Goal: Register for event/course

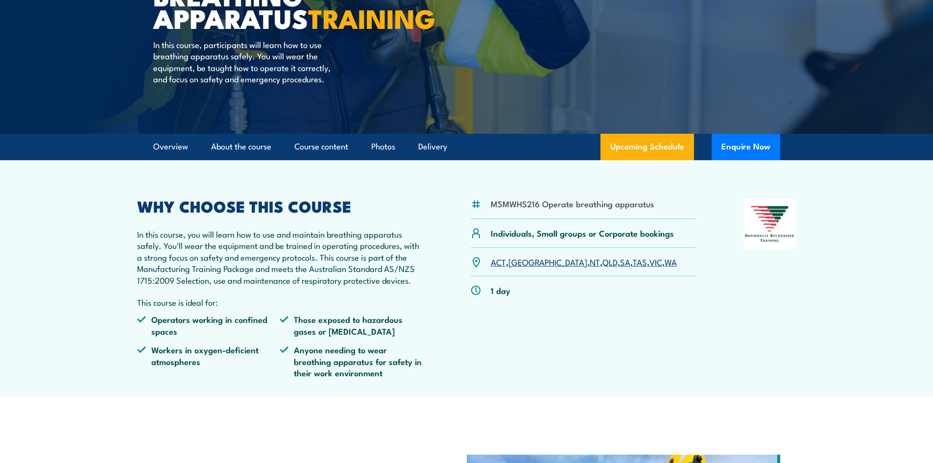
click at [602, 267] on link "QLD" at bounding box center [609, 262] width 15 height 12
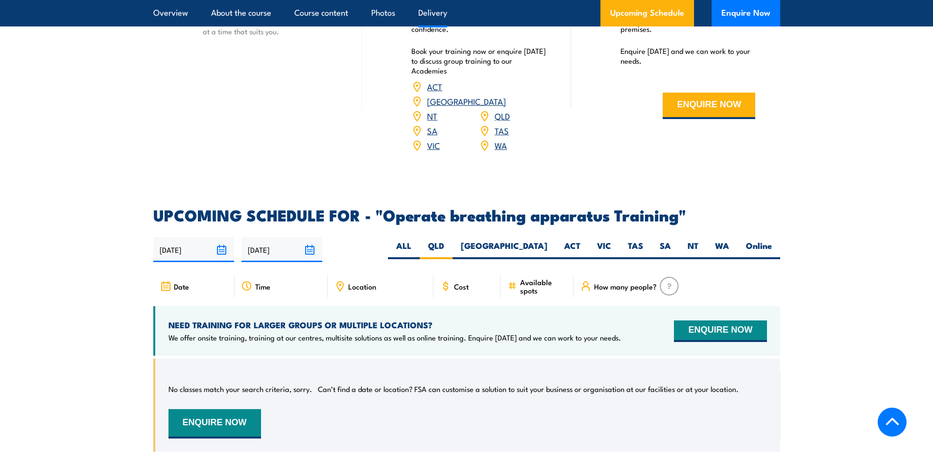
scroll to position [1368, 0]
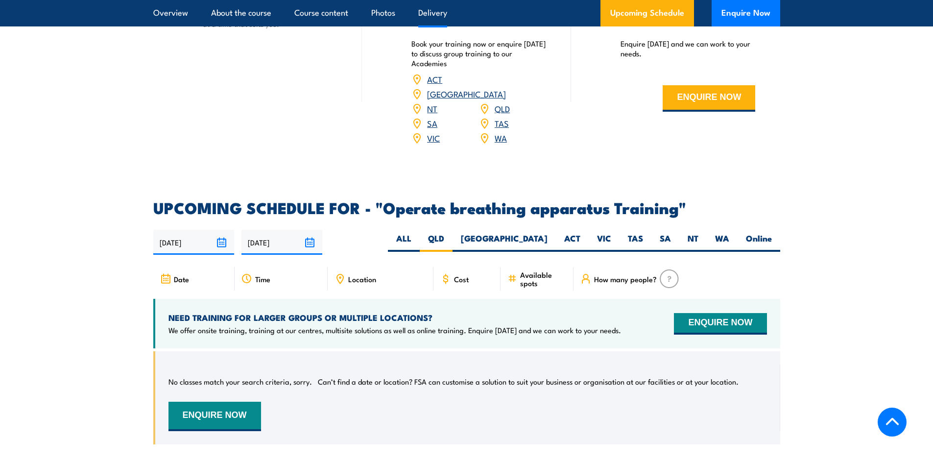
click at [309, 239] on input "[DATE]" at bounding box center [281, 242] width 81 height 25
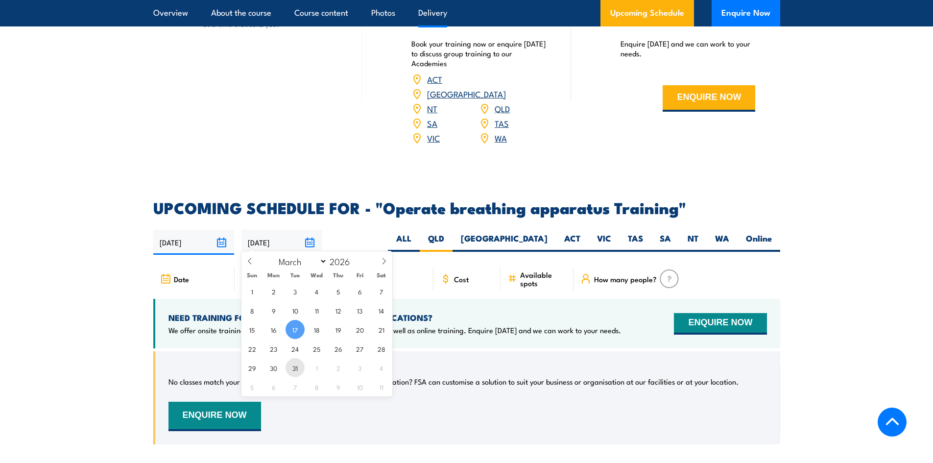
click at [296, 368] on span "31" at bounding box center [294, 367] width 19 height 19
type input "[DATE]"
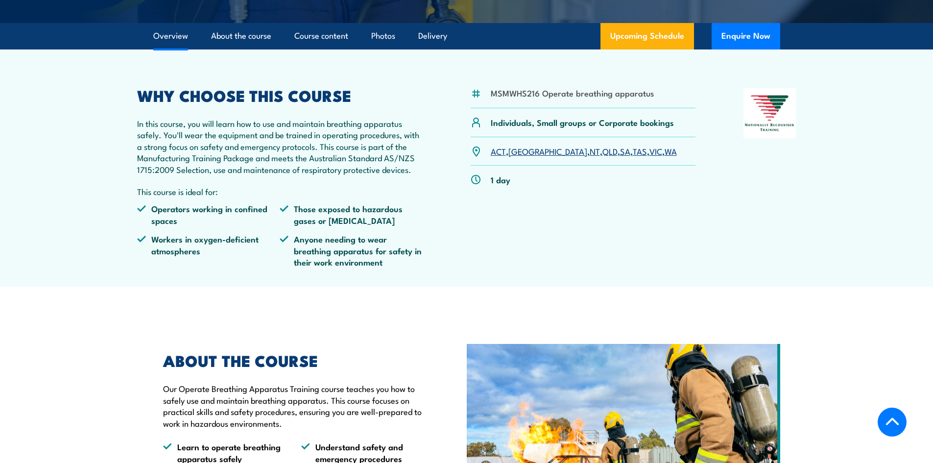
scroll to position [143, 0]
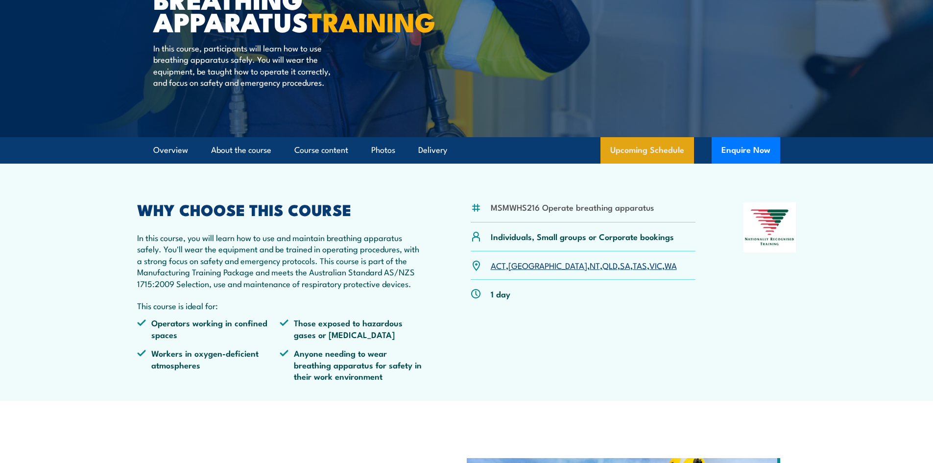
click at [647, 157] on link "Upcoming Schedule" at bounding box center [647, 150] width 94 height 26
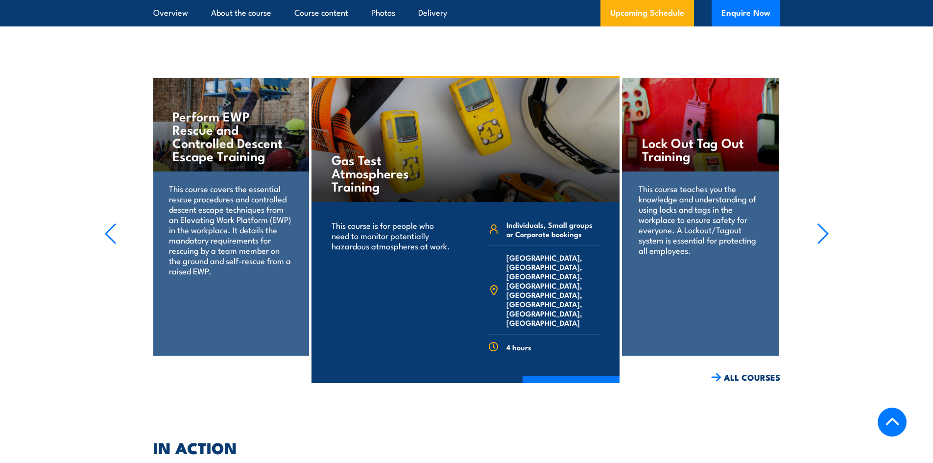
scroll to position [1808, 0]
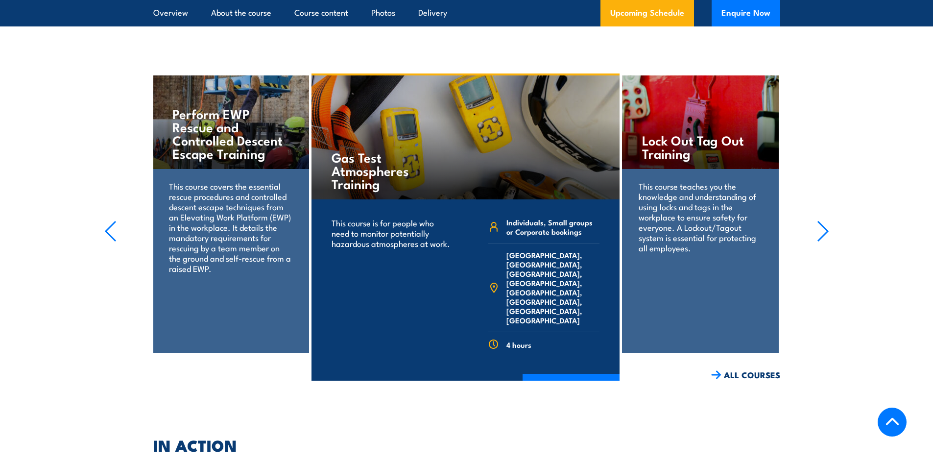
click at [820, 222] on icon "button" at bounding box center [823, 231] width 12 height 22
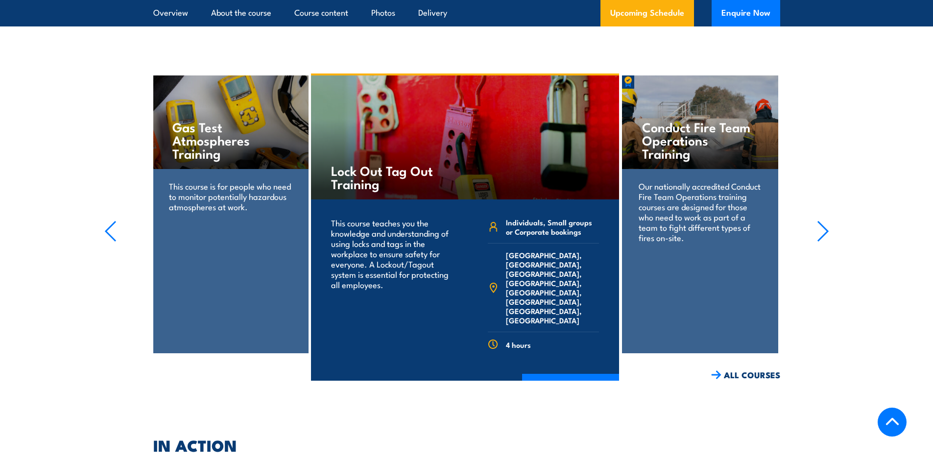
click at [820, 222] on icon "button" at bounding box center [823, 231] width 12 height 22
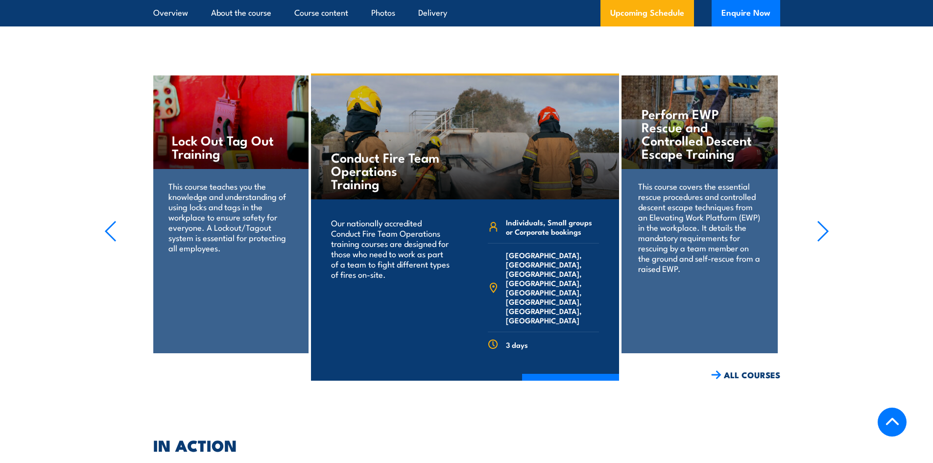
click at [820, 222] on icon "button" at bounding box center [823, 231] width 12 height 22
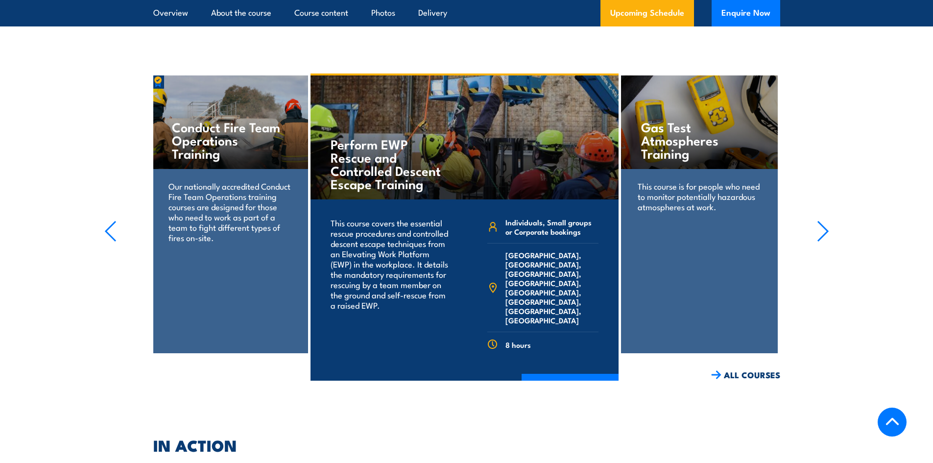
click at [820, 222] on icon "button" at bounding box center [823, 231] width 12 height 22
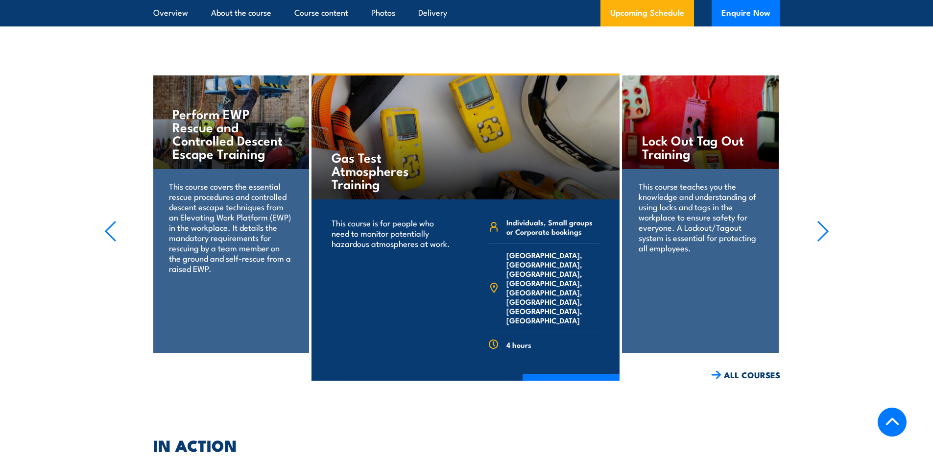
click at [820, 222] on icon "button" at bounding box center [823, 231] width 12 height 22
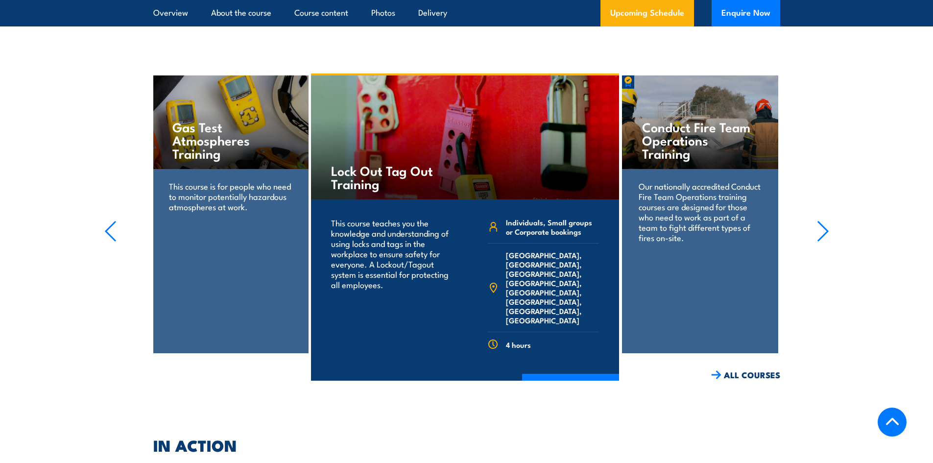
click at [820, 222] on icon "button" at bounding box center [823, 231] width 12 height 22
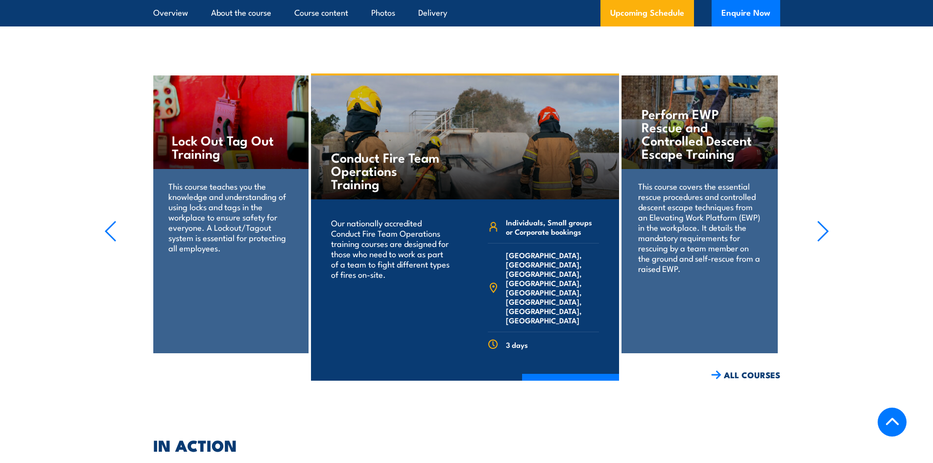
click at [820, 222] on icon "button" at bounding box center [823, 231] width 12 height 22
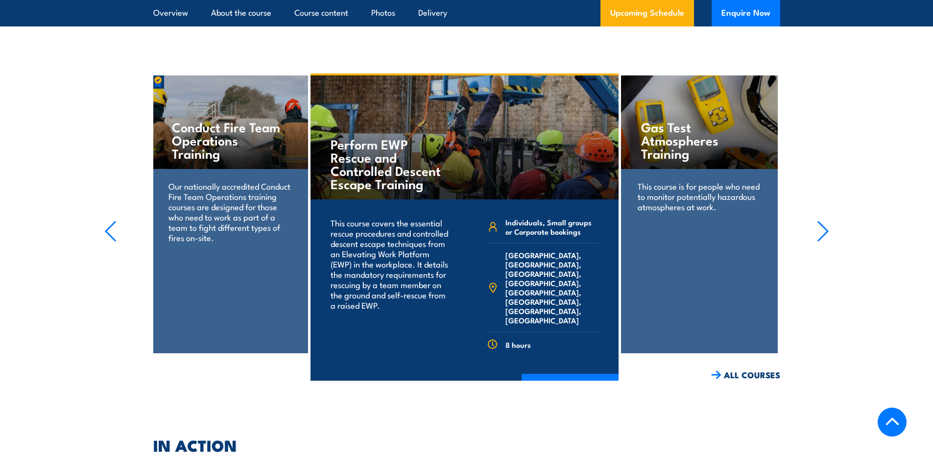
click at [820, 222] on icon "button" at bounding box center [823, 231] width 12 height 22
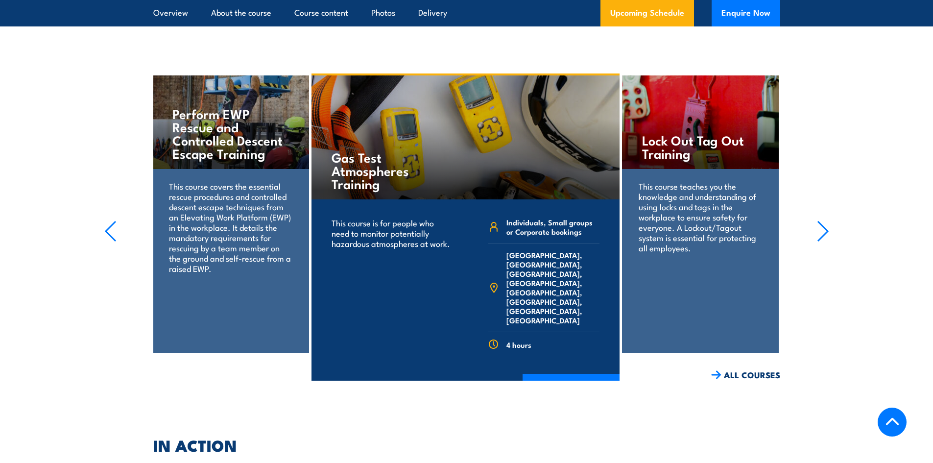
click at [820, 222] on icon "button" at bounding box center [823, 231] width 12 height 22
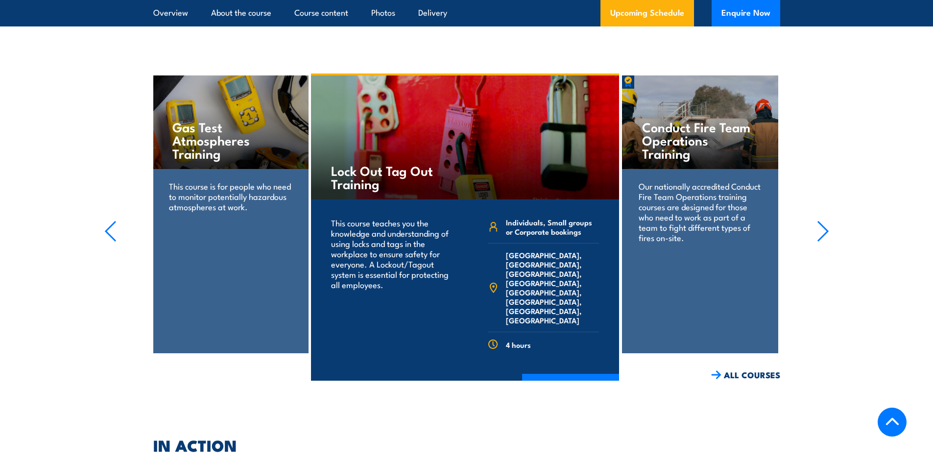
click at [820, 222] on icon "button" at bounding box center [823, 231] width 12 height 22
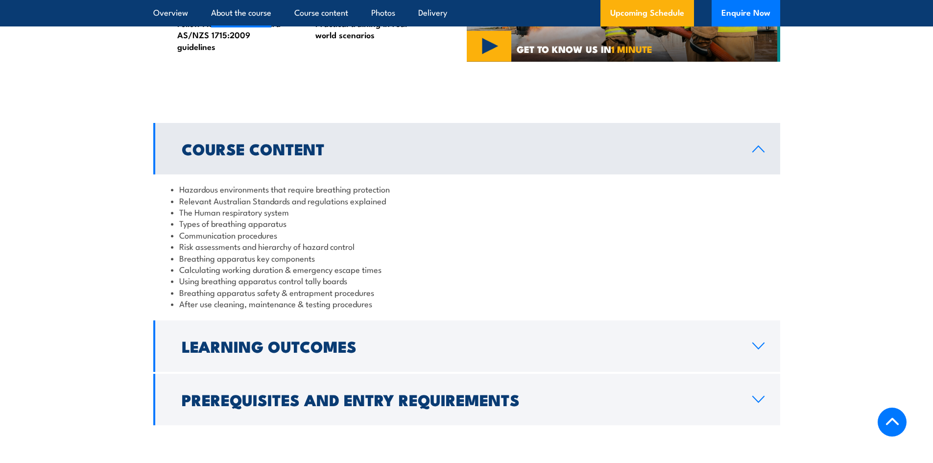
scroll to position [535, 0]
